Goal: Task Accomplishment & Management: Complete application form

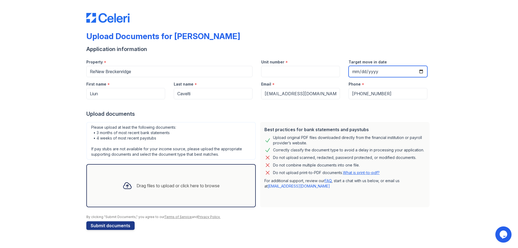
click at [421, 69] on input "Target move in date" at bounding box center [388, 71] width 79 height 11
click at [420, 71] on input "Target move in date" at bounding box center [388, 71] width 79 height 11
type input "[DATE]"
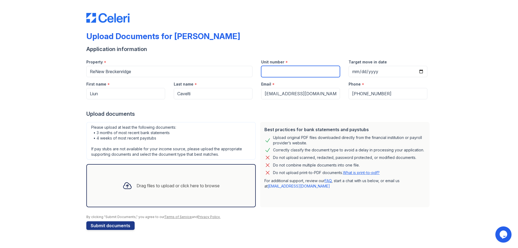
click at [288, 73] on input "Unit number" at bounding box center [300, 71] width 79 height 11
type input "T"
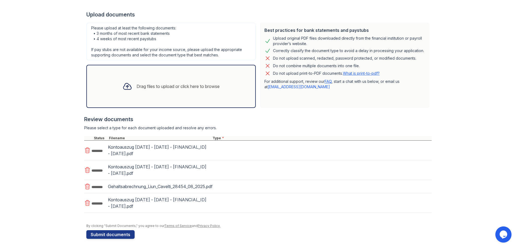
scroll to position [101, 0]
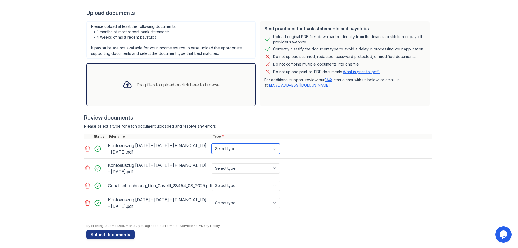
click at [255, 147] on select "Select type Paystub Bank Statement Offer Letter Tax Documents Benefit Award Let…" at bounding box center [246, 149] width 68 height 10
select select "bank_statement"
click at [212, 144] on select "Select type Paystub Bank Statement Offer Letter Tax Documents Benefit Award Let…" at bounding box center [246, 149] width 68 height 10
click at [242, 164] on select "Select type Paystub Bank Statement Offer Letter Tax Documents Benefit Award Let…" at bounding box center [246, 168] width 68 height 10
select select "bank_statement"
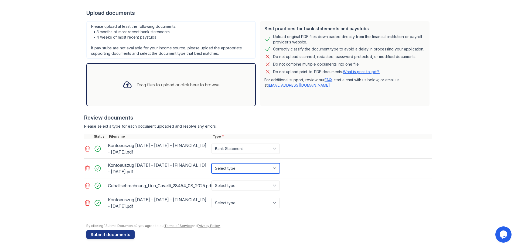
click at [212, 163] on select "Select type Paystub Bank Statement Offer Letter Tax Documents Benefit Award Let…" at bounding box center [246, 168] width 68 height 10
click at [236, 186] on select "Select type Paystub Bank Statement Offer Letter Tax Documents Benefit Award Let…" at bounding box center [246, 186] width 68 height 10
select select "paystub"
click at [212, 181] on select "Select type Paystub Bank Statement Offer Letter Tax Documents Benefit Award Let…" at bounding box center [246, 186] width 68 height 10
click at [233, 201] on select "Select type Paystub Bank Statement Offer Letter Tax Documents Benefit Award Let…" at bounding box center [246, 203] width 68 height 10
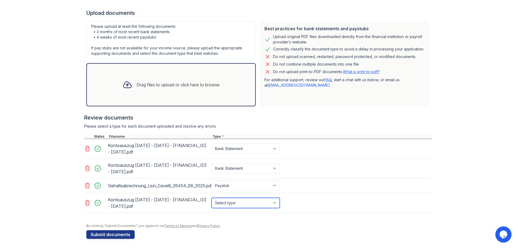
select select "bank_statement"
click at [212, 198] on select "Select type Paystub Bank Statement Offer Letter Tax Documents Benefit Award Let…" at bounding box center [246, 203] width 68 height 10
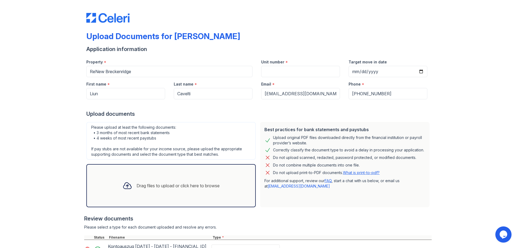
scroll to position [103, 0]
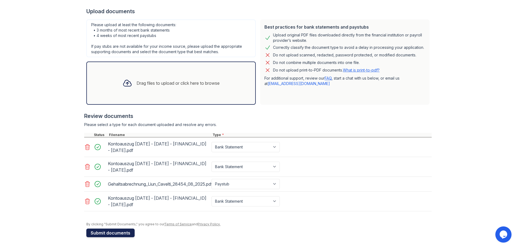
click at [107, 232] on button "Submit documents" at bounding box center [110, 233] width 48 height 9
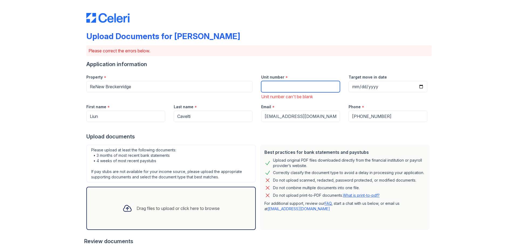
click at [313, 86] on input "Unit number" at bounding box center [300, 86] width 79 height 11
type input "T"
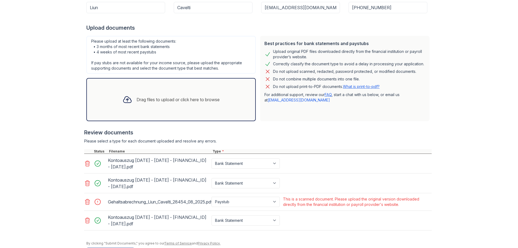
scroll to position [128, 0]
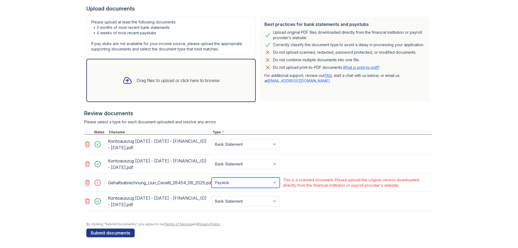
click at [274, 181] on select "Paystub Bank Statement Offer Letter Tax Documents Benefit Award Letter Investme…" at bounding box center [246, 183] width 68 height 10
click at [212, 178] on select "Paystub Bank Statement Offer Letter Tax Documents Benefit Award Letter Investme…" at bounding box center [246, 183] width 68 height 10
click at [261, 178] on select "Paystub Bank Statement Offer Letter Tax Documents Benefit Award Letter Investme…" at bounding box center [246, 183] width 68 height 10
click at [212, 178] on select "Paystub Bank Statement Offer Letter Tax Documents Benefit Award Letter Investme…" at bounding box center [246, 183] width 68 height 10
click at [248, 180] on select "Paystub Bank Statement Offer Letter Tax Documents Benefit Award Letter Investme…" at bounding box center [246, 183] width 68 height 10
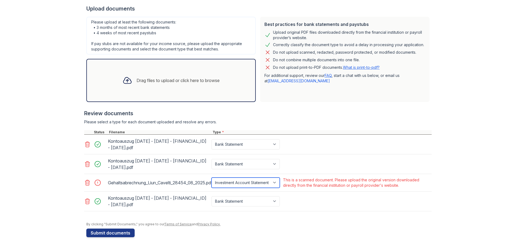
select select "other"
click at [212, 178] on select "Paystub Bank Statement Offer Letter Tax Documents Benefit Award Letter Investme…" at bounding box center [246, 183] width 68 height 10
click at [189, 123] on div "Please select a type for each document uploaded and resolve any errors." at bounding box center [258, 121] width 348 height 5
click at [111, 125] on div at bounding box center [258, 127] width 348 height 5
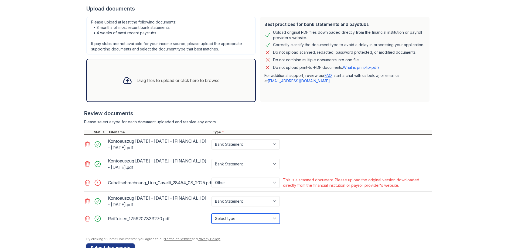
click at [221, 219] on select "Select type Paystub Bank Statement Offer Letter Tax Documents Benefit Award Let…" at bounding box center [246, 219] width 68 height 10
select select "paystub"
click at [212, 214] on select "Select type Paystub Bank Statement Offer Letter Tax Documents Benefit Award Let…" at bounding box center [246, 219] width 68 height 10
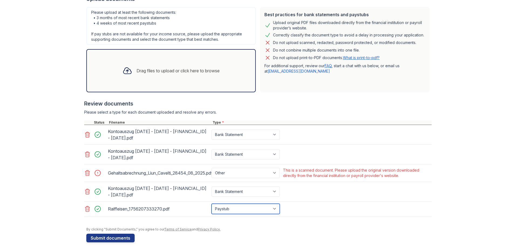
scroll to position [143, 0]
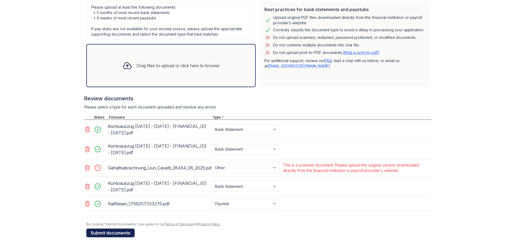
click at [113, 234] on button "Submit documents" at bounding box center [110, 233] width 48 height 9
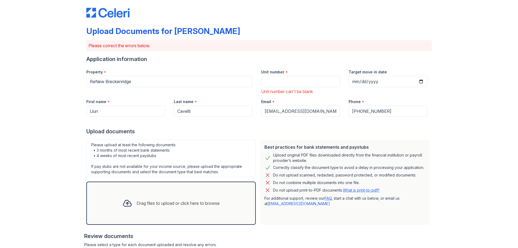
scroll to position [0, 0]
